Goal: Task Accomplishment & Management: Manage account settings

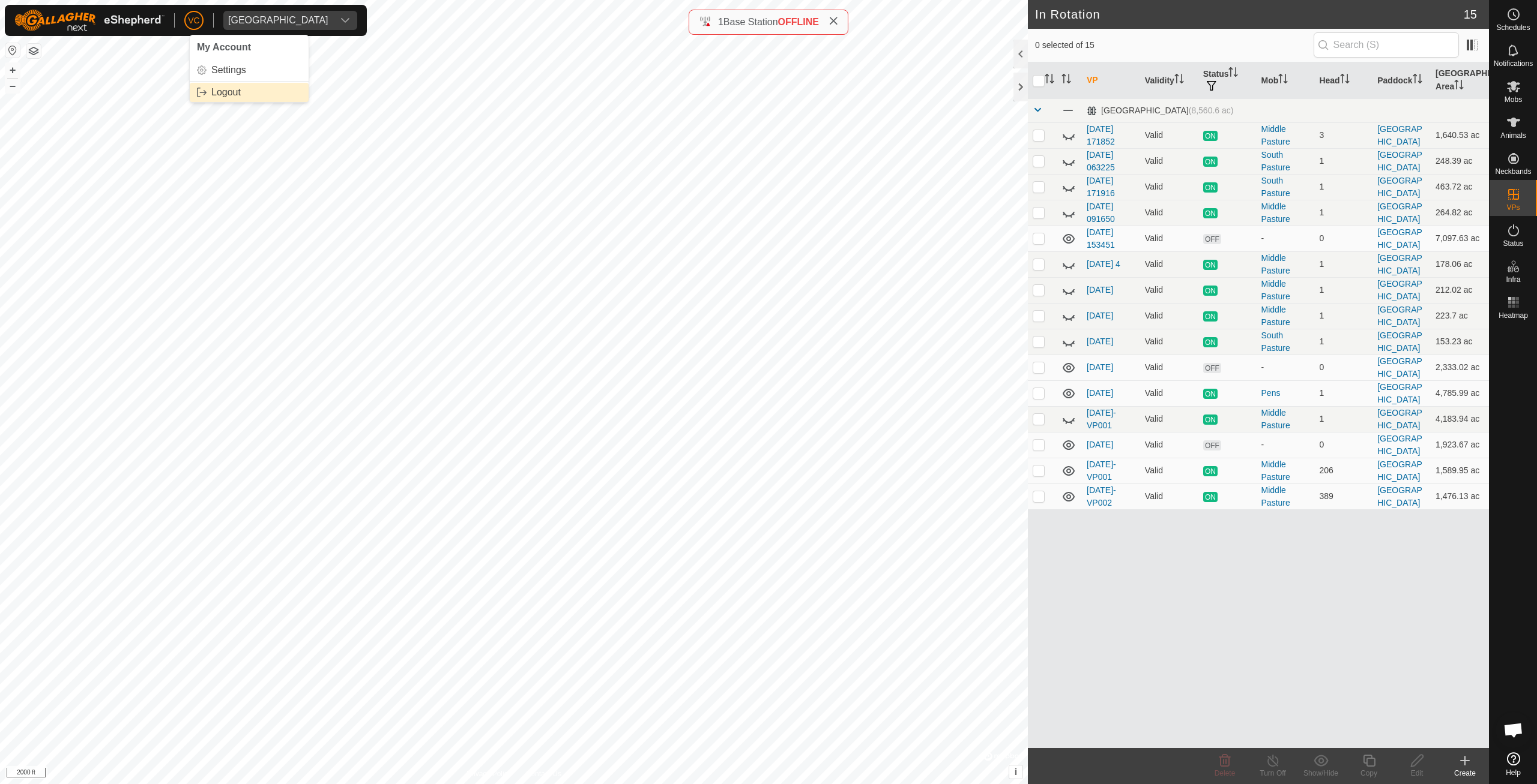
click at [200, 99] on link "Logout" at bounding box center [249, 93] width 119 height 19
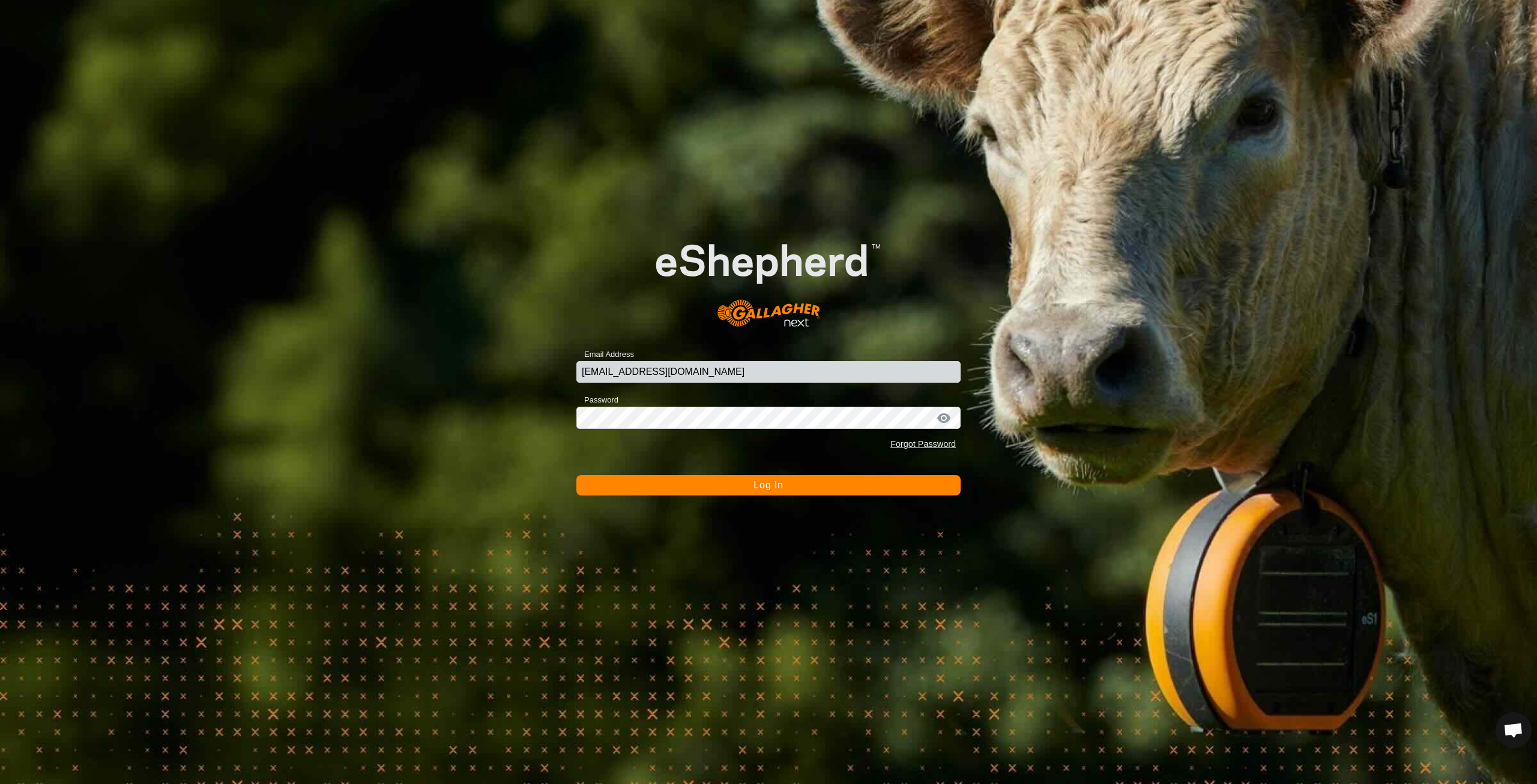
click at [735, 487] on button "Log In" at bounding box center [768, 486] width 384 height 21
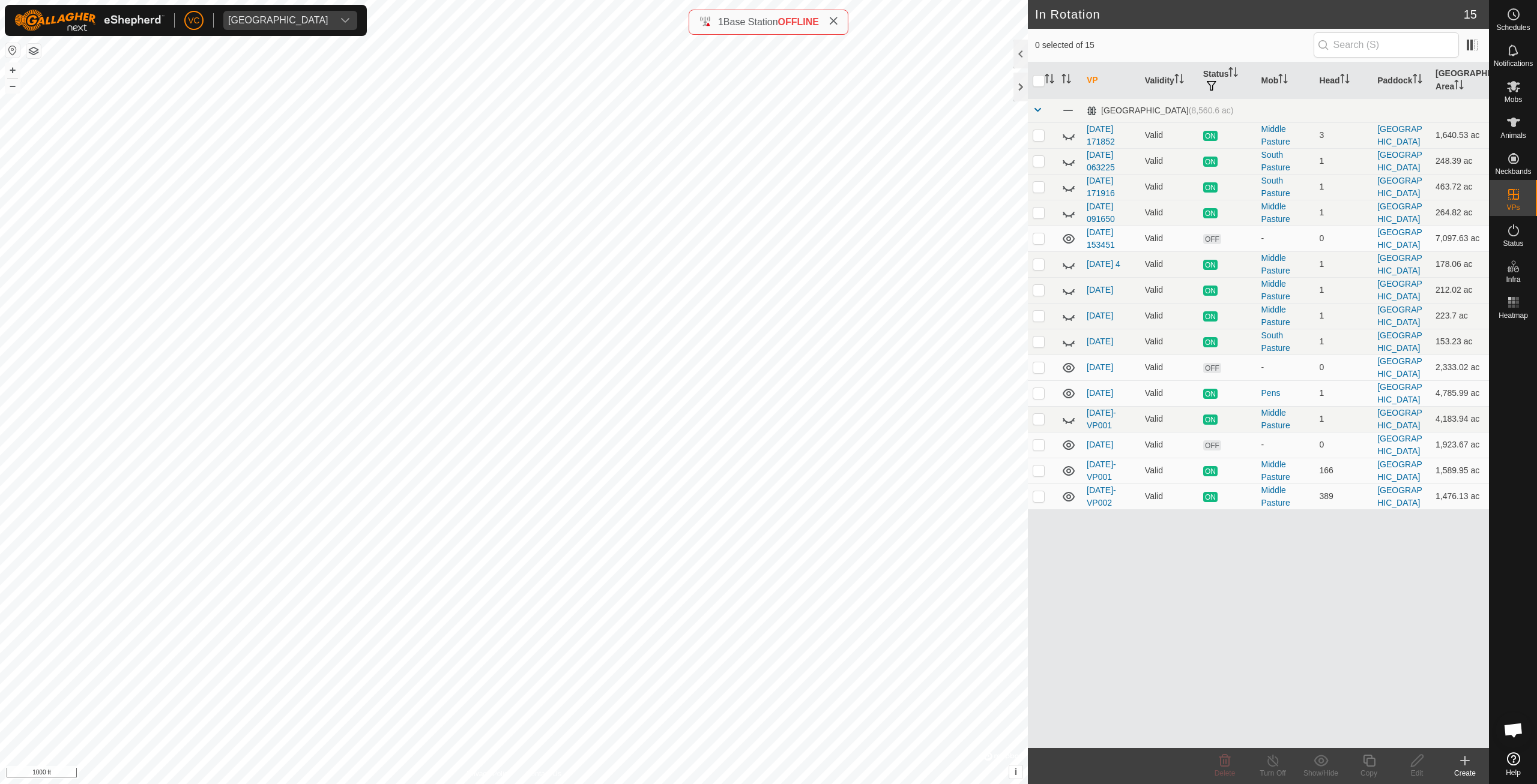
checkbox input "true"
click at [1363, 767] on icon at bounding box center [1369, 761] width 15 height 15
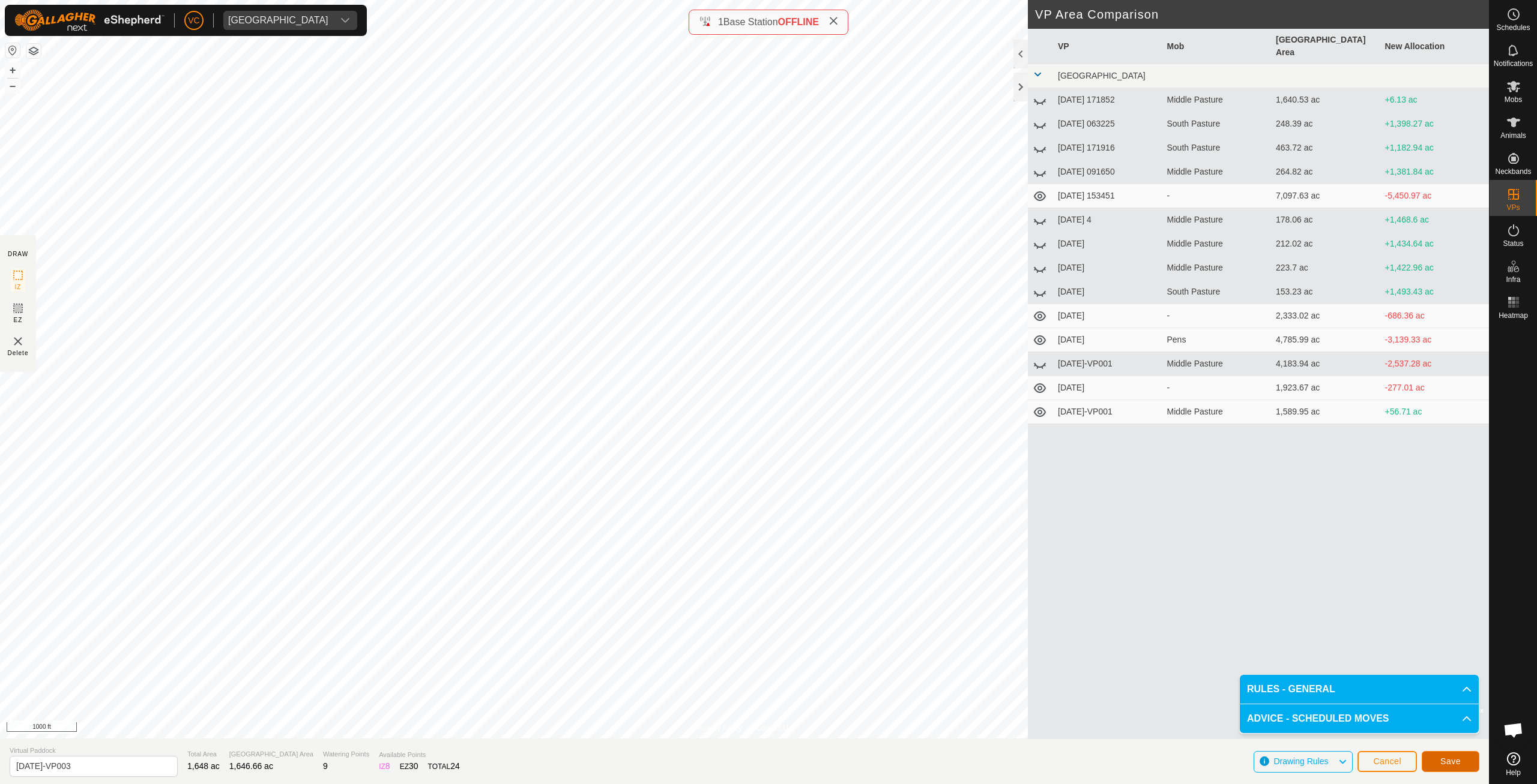
click at [1451, 761] on span "Save" at bounding box center [1451, 761] width 21 height 10
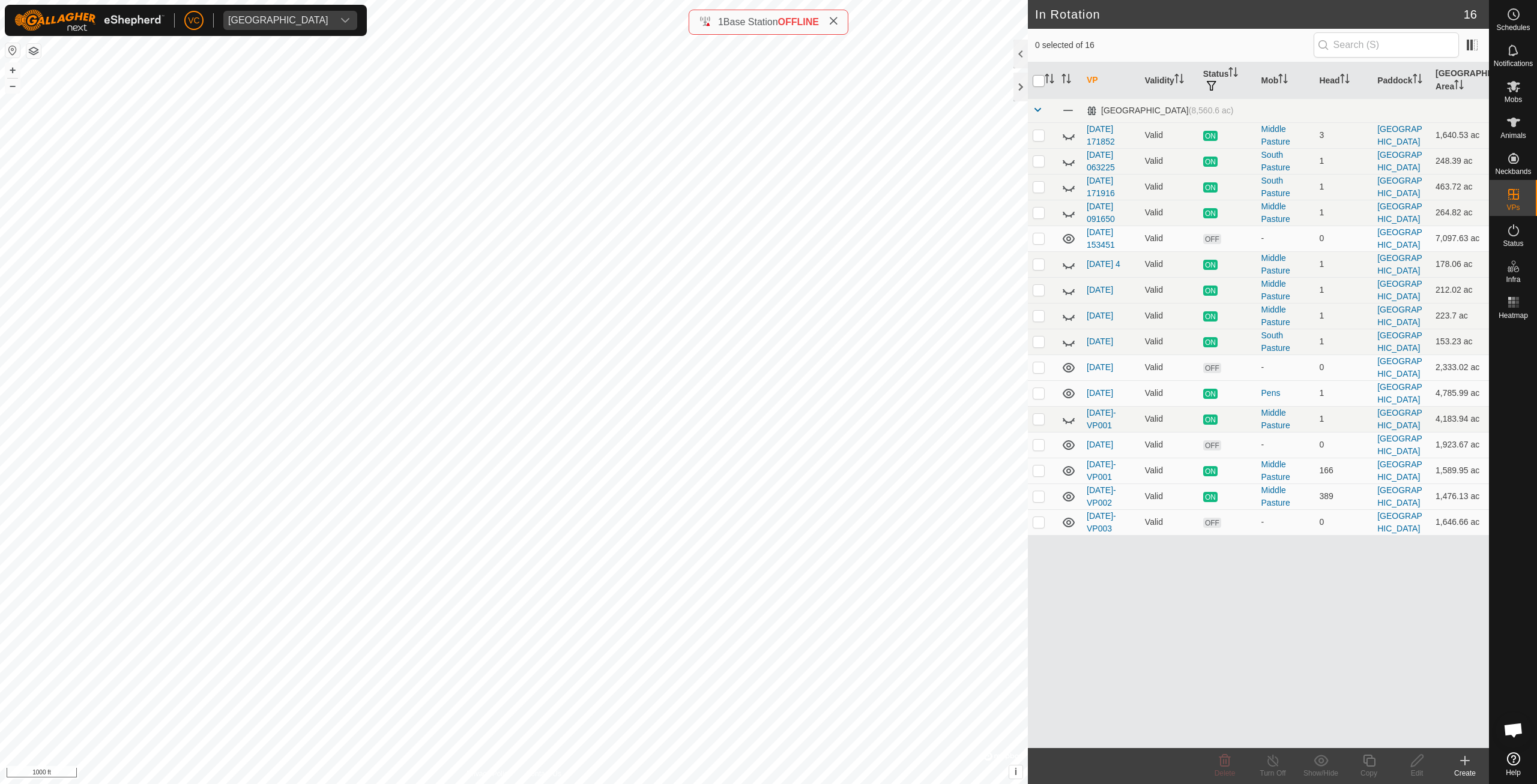
click at [1037, 78] on input "checkbox" at bounding box center [1039, 81] width 12 height 12
checkbox input "true"
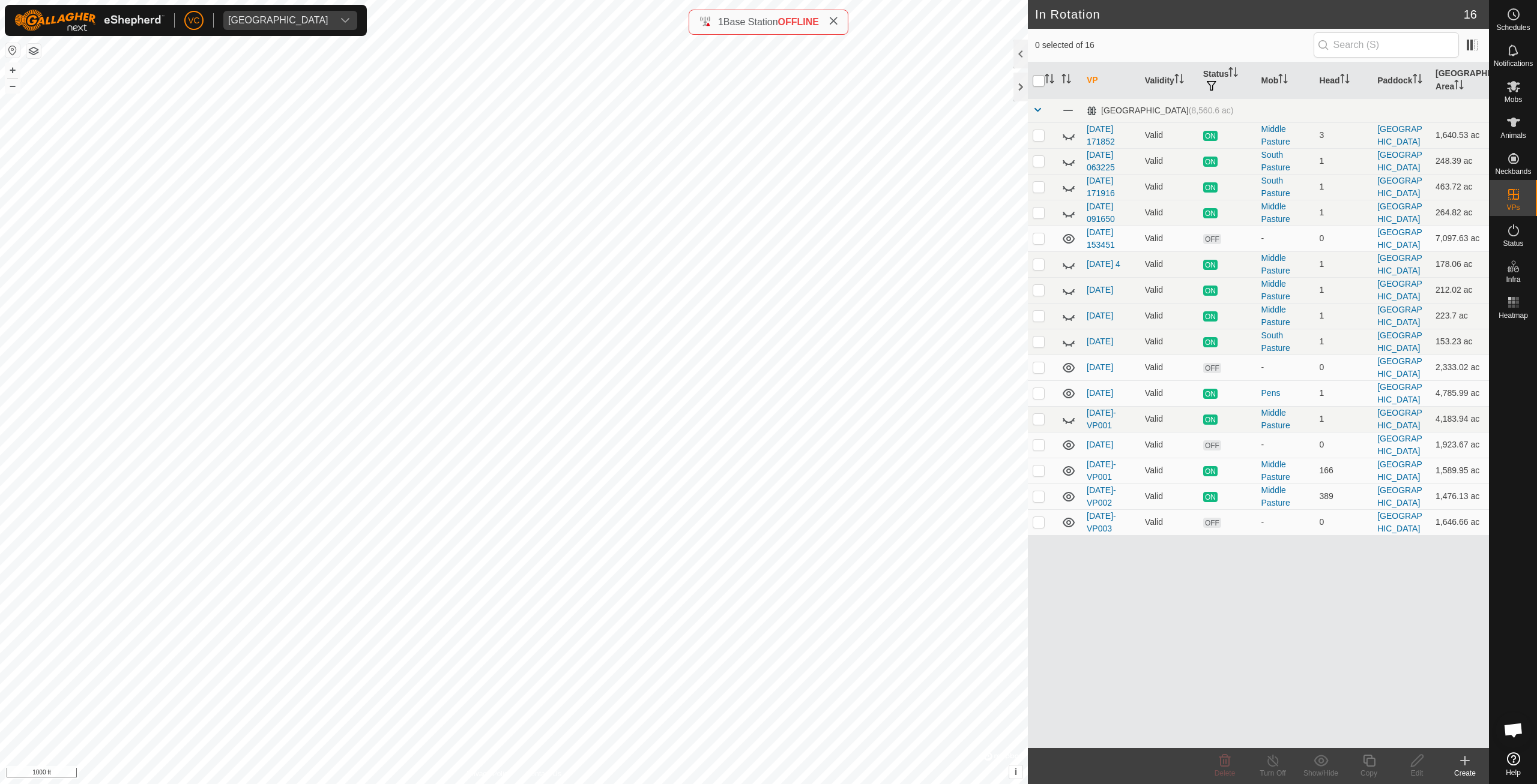
checkbox input "true"
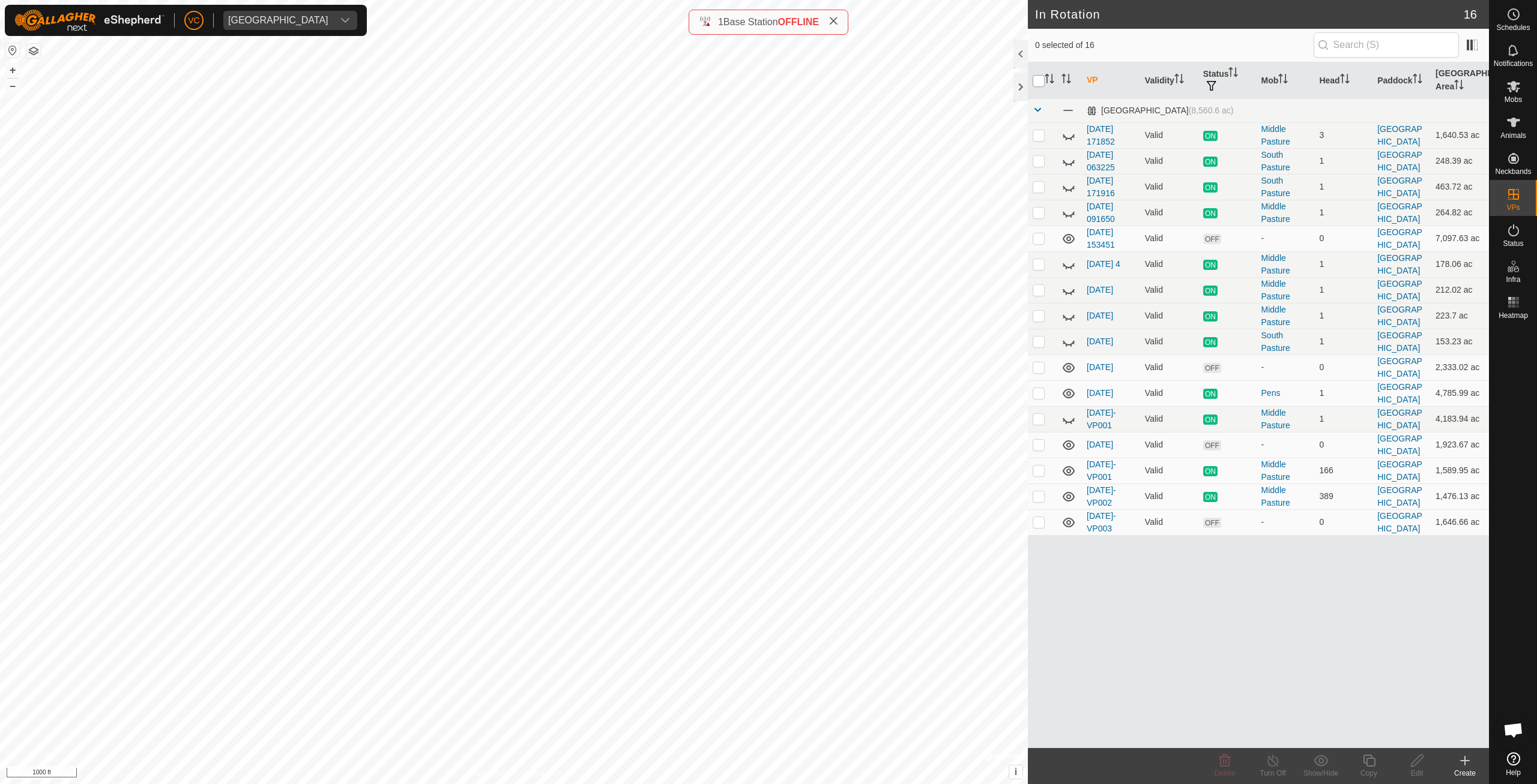
checkbox input "true"
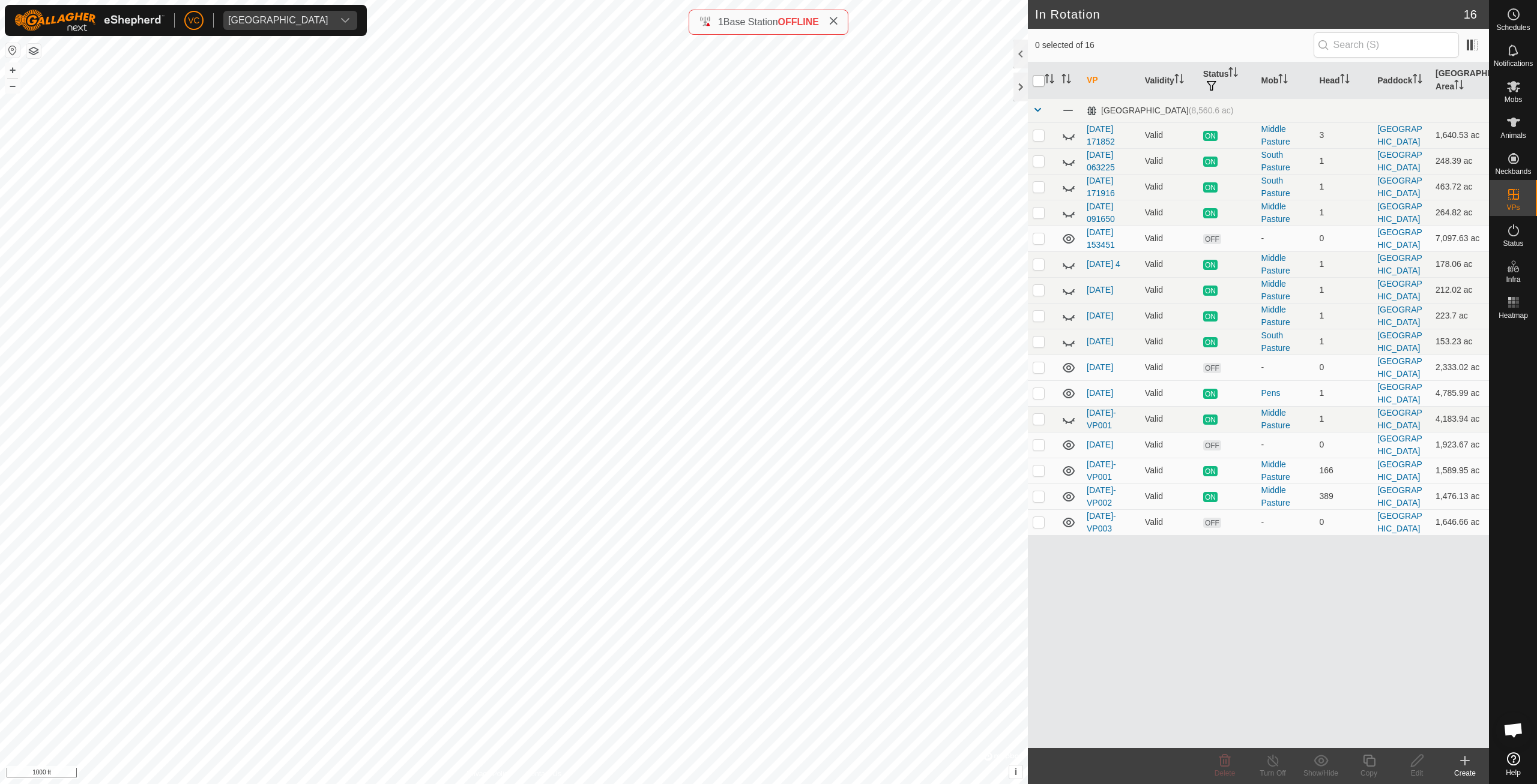
checkbox input "true"
click at [1037, 78] on input "checkbox" at bounding box center [1039, 81] width 12 height 12
checkbox input "false"
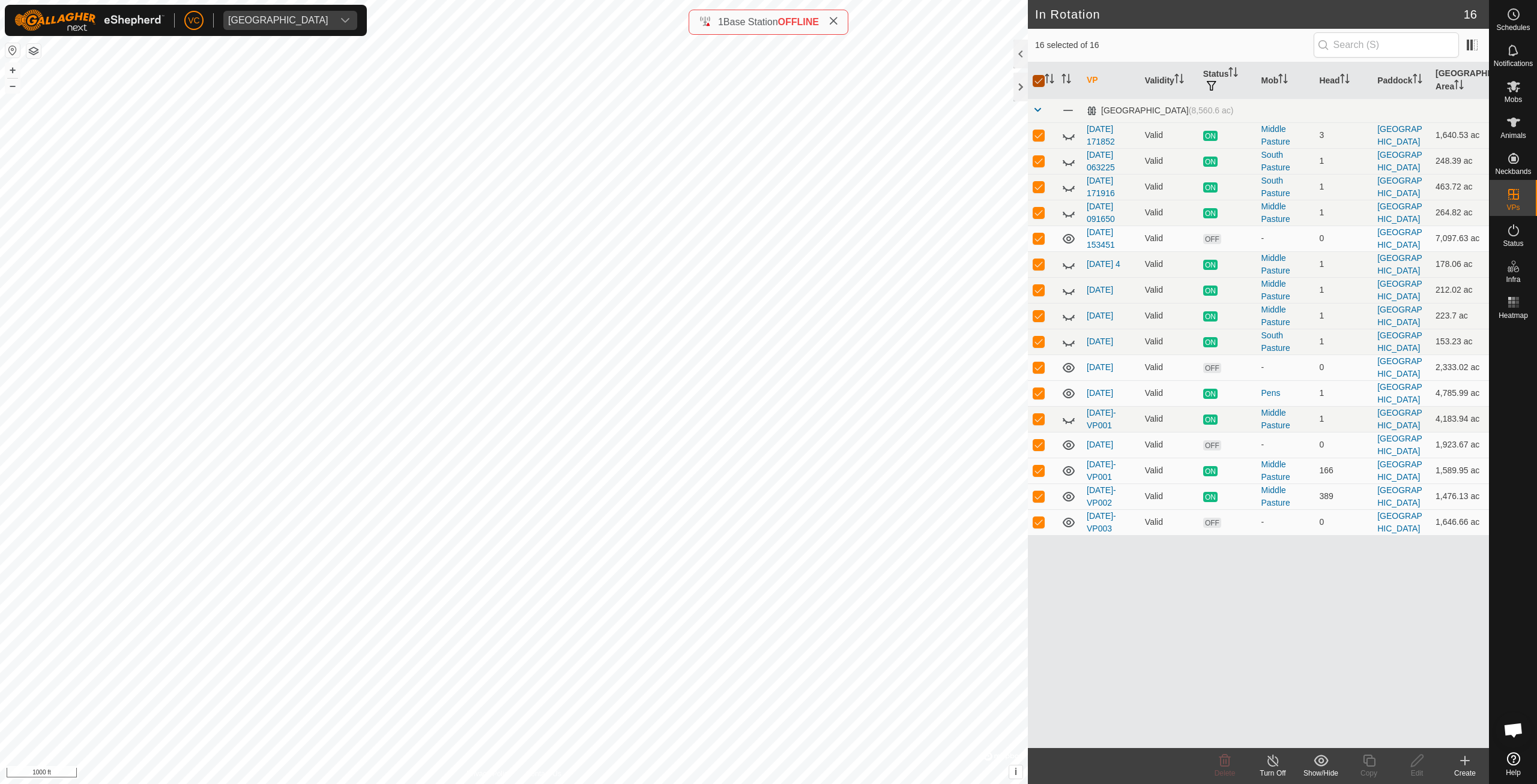
checkbox input "false"
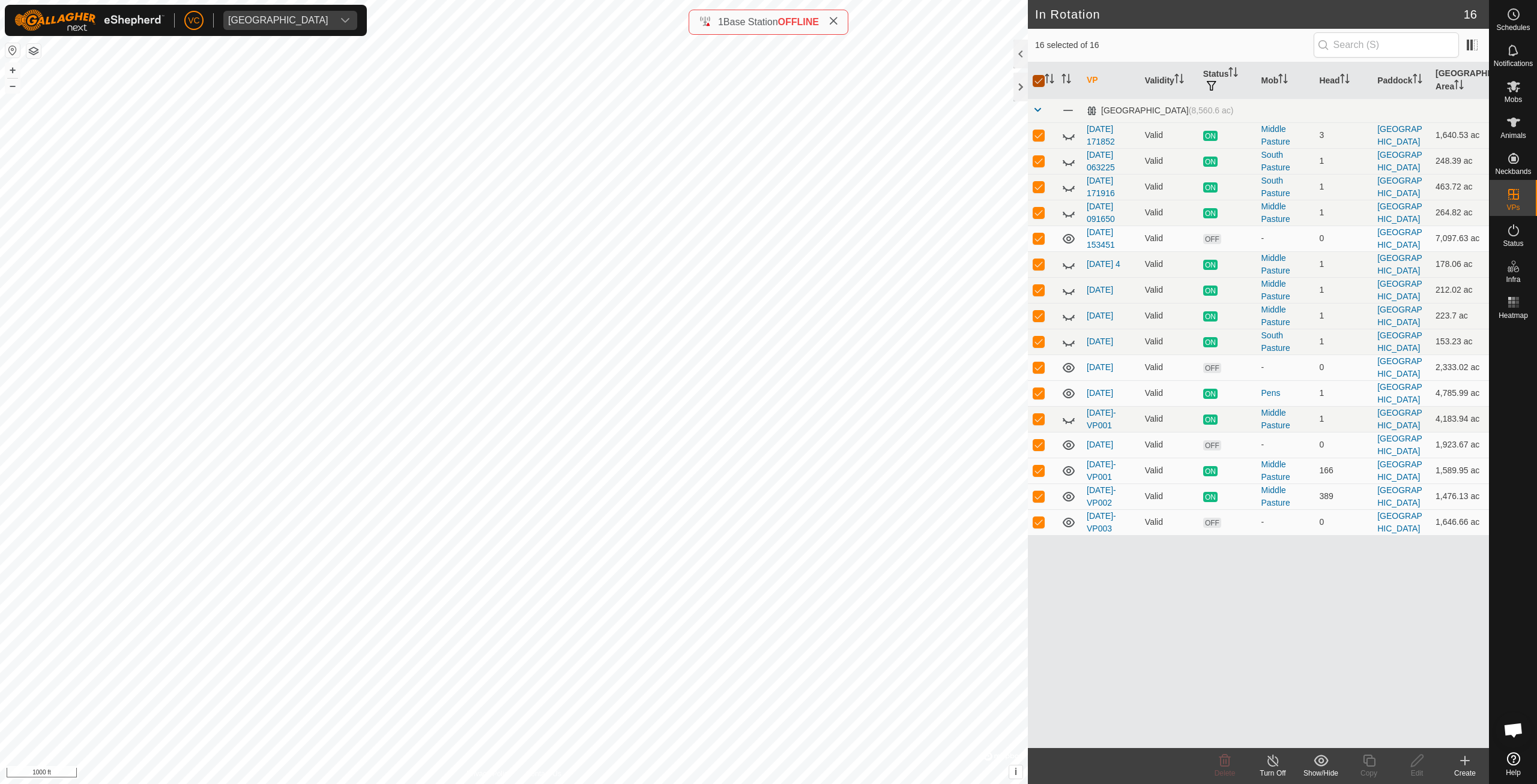
checkbox input "false"
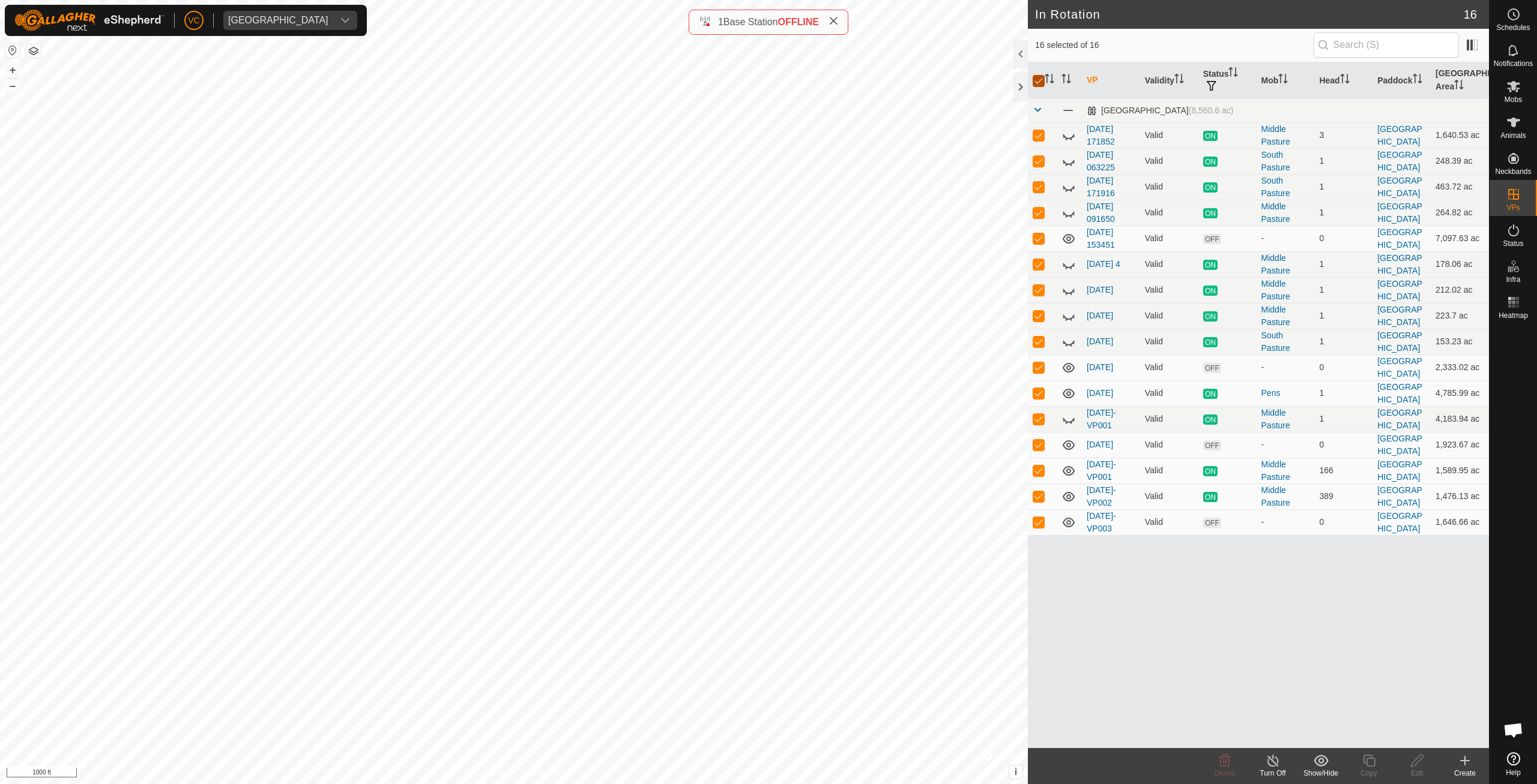
checkbox input "false"
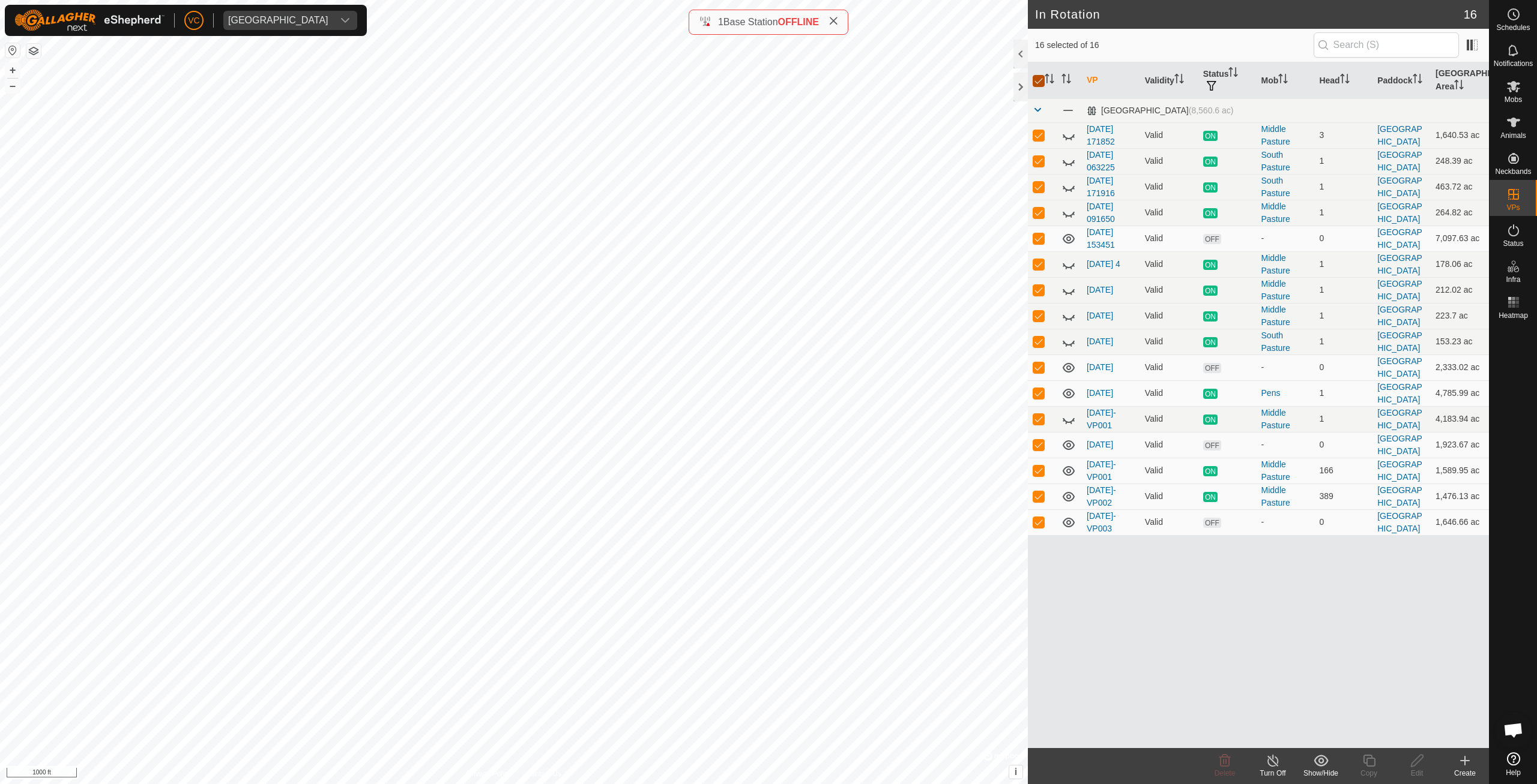
checkbox input "false"
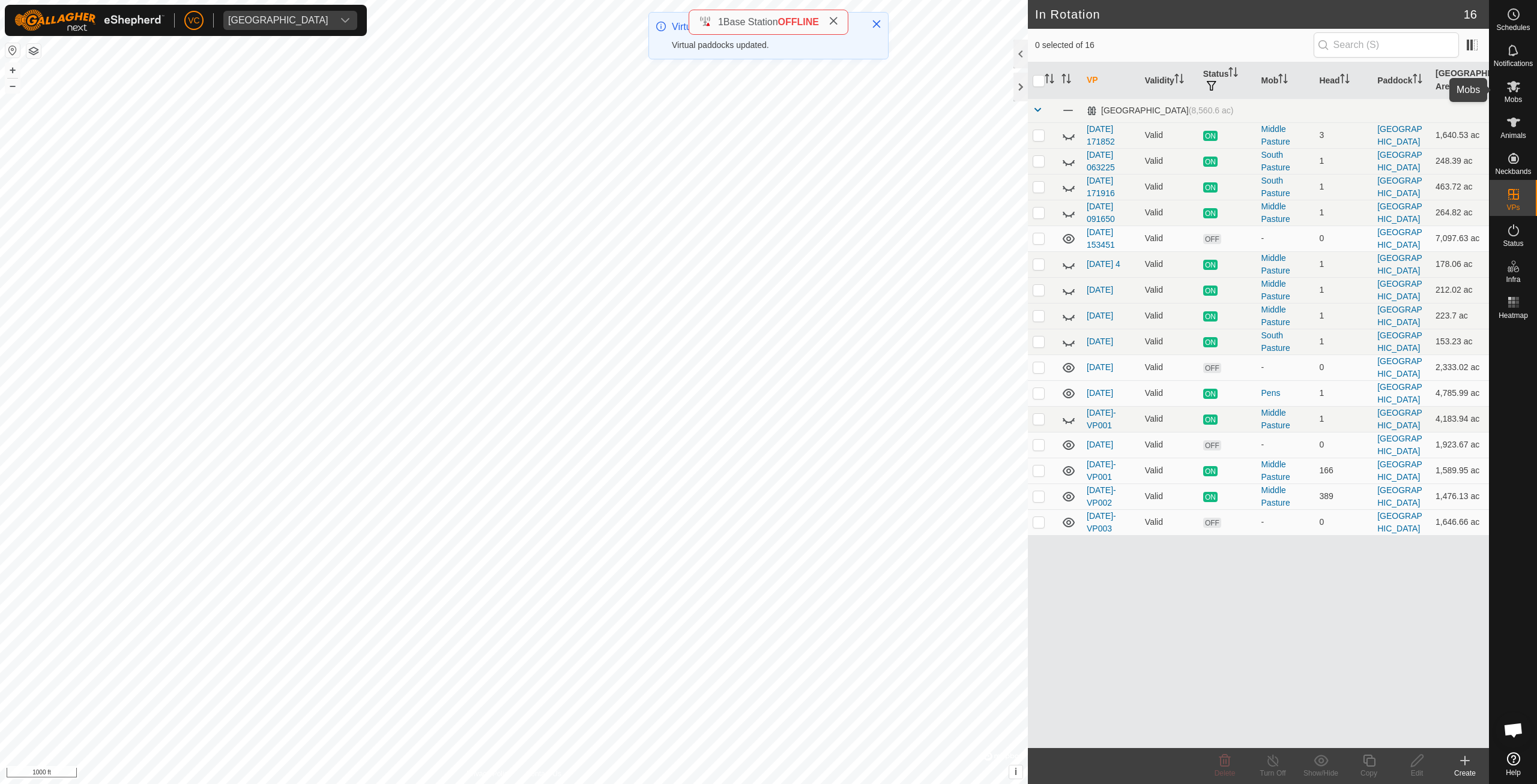
click at [1511, 88] on icon at bounding box center [1513, 86] width 15 height 15
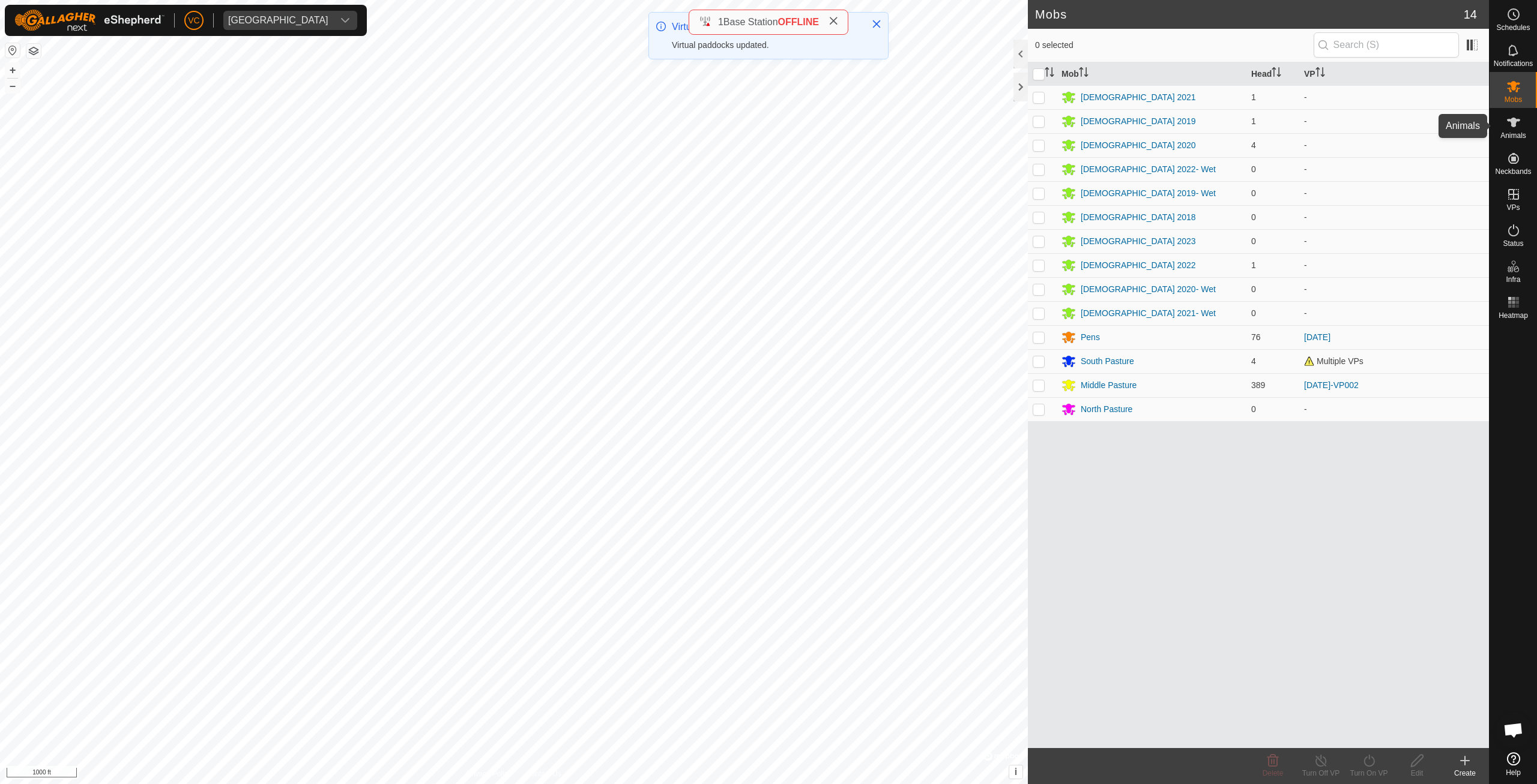
click at [1521, 139] on span "Animals" at bounding box center [1513, 136] width 26 height 7
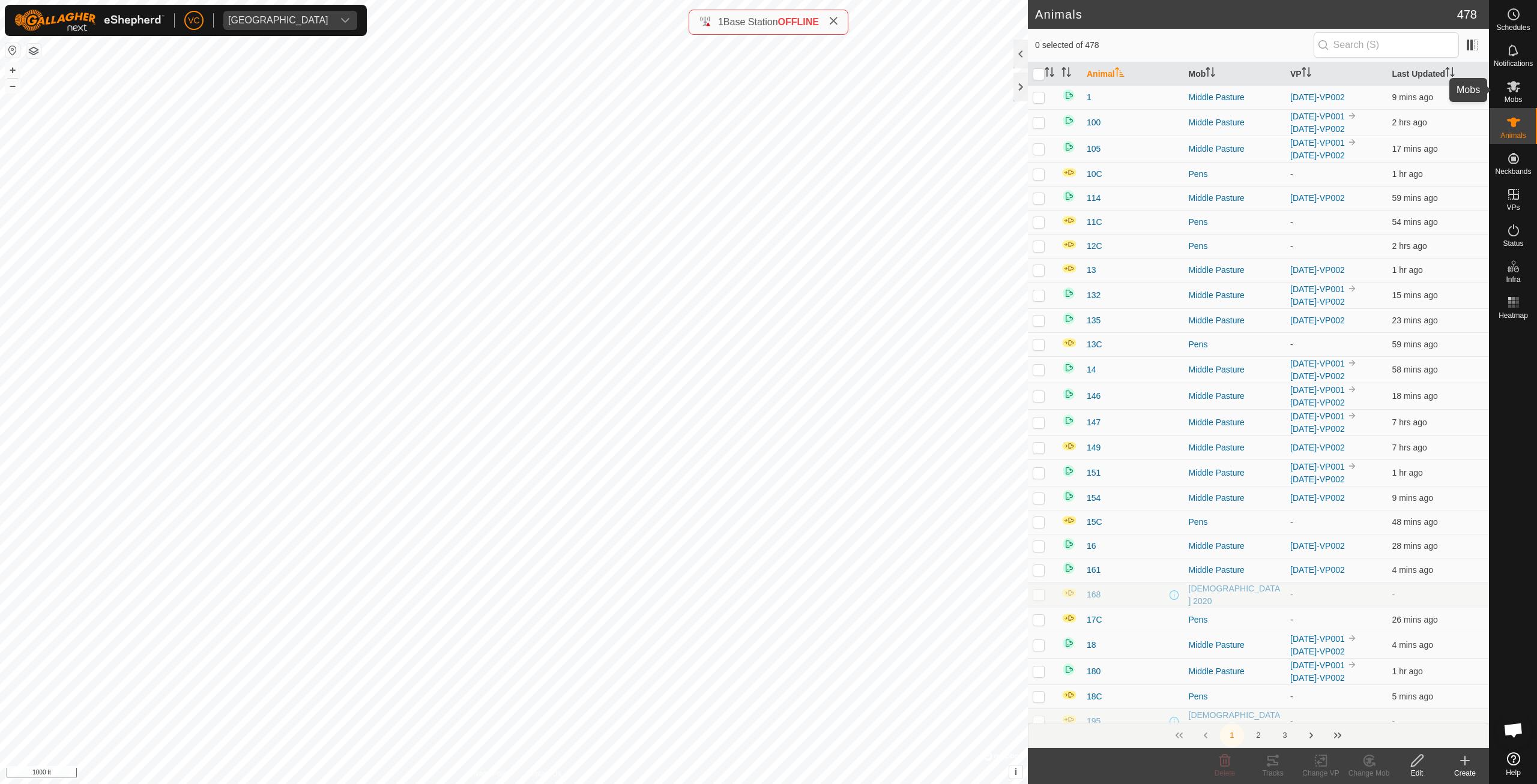
click at [1511, 92] on icon at bounding box center [1513, 86] width 13 height 12
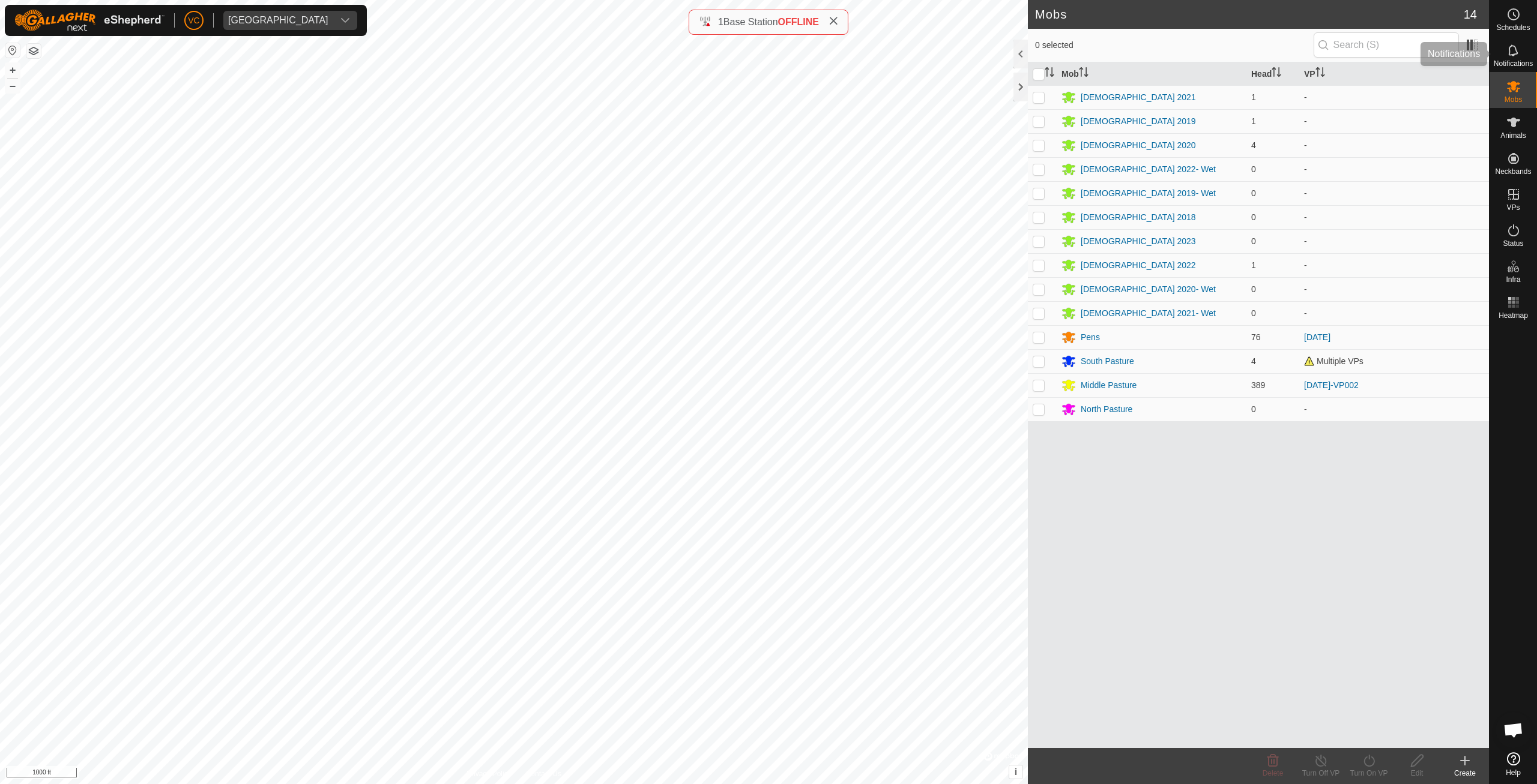
click at [1511, 44] on icon at bounding box center [1513, 51] width 15 height 15
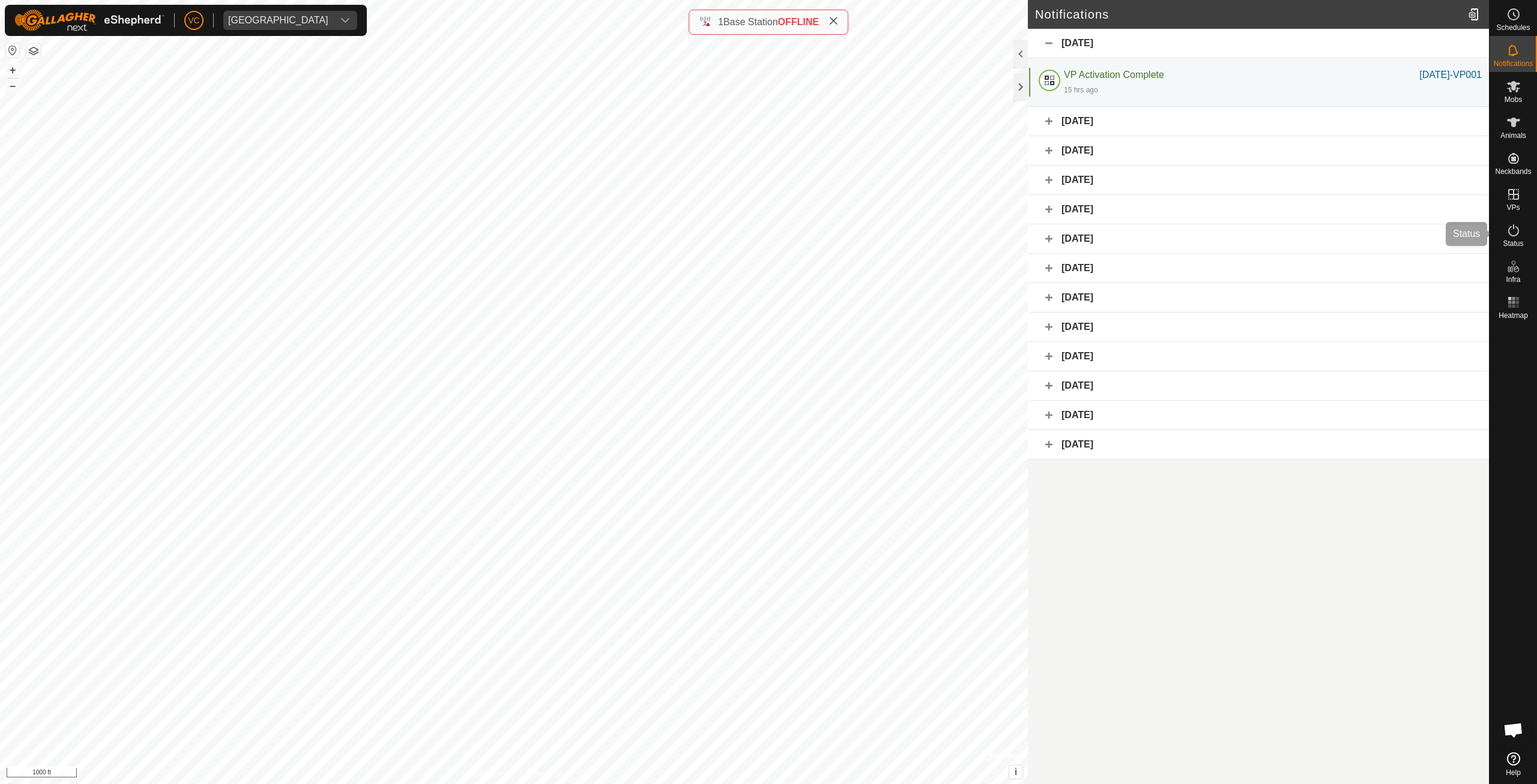
click at [1515, 230] on icon at bounding box center [1513, 231] width 15 height 15
click at [1513, 230] on icon at bounding box center [1513, 231] width 15 height 15
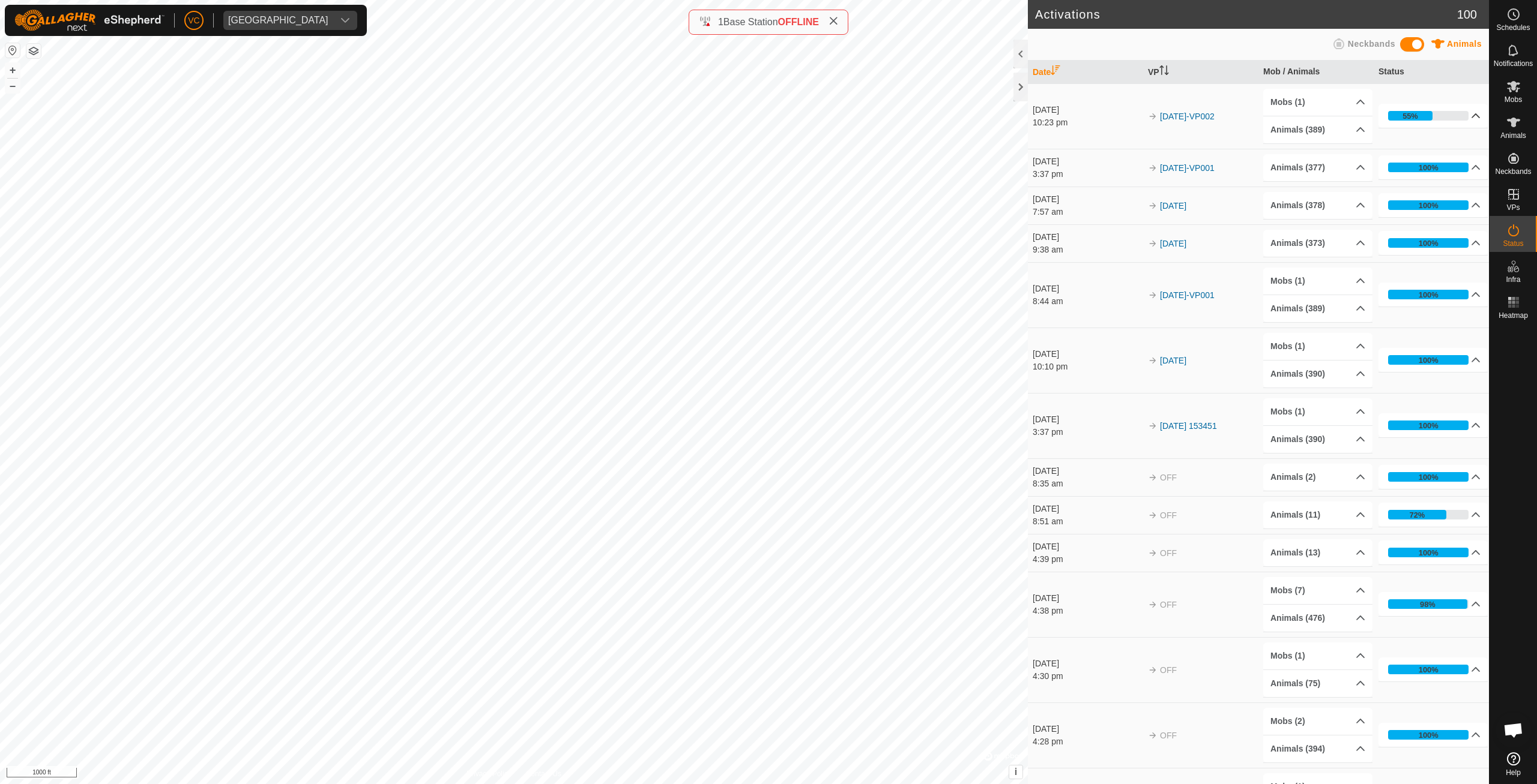
click at [1443, 119] on div "55%" at bounding box center [1428, 116] width 80 height 10
